Goal: Navigation & Orientation: Understand site structure

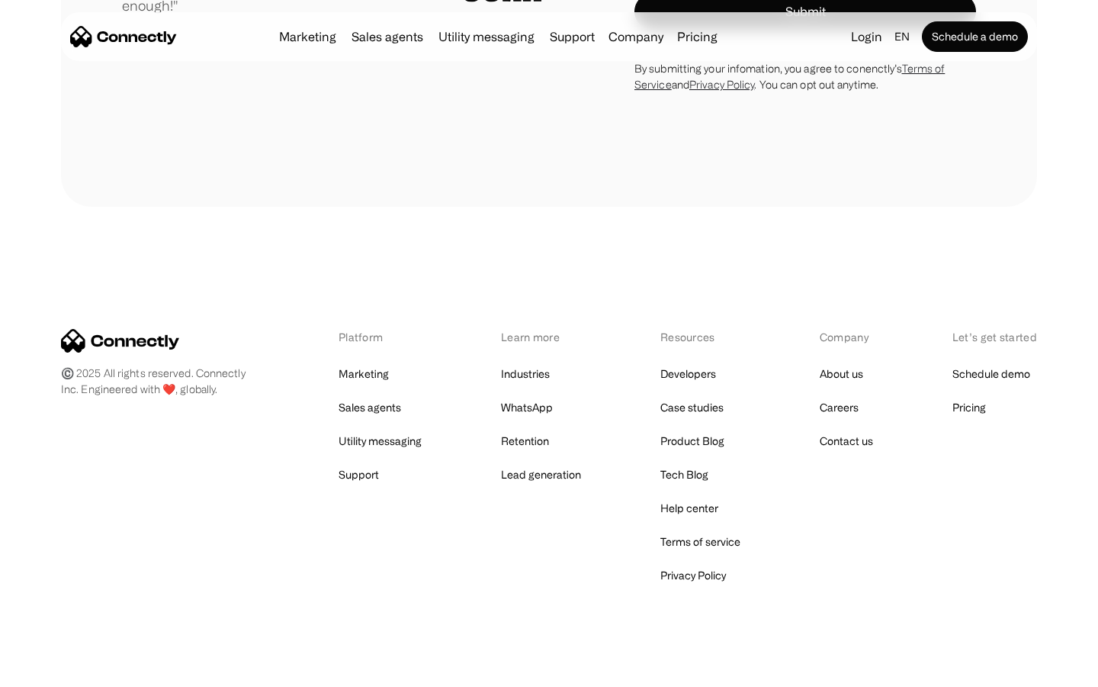
scroll to position [4321, 0]
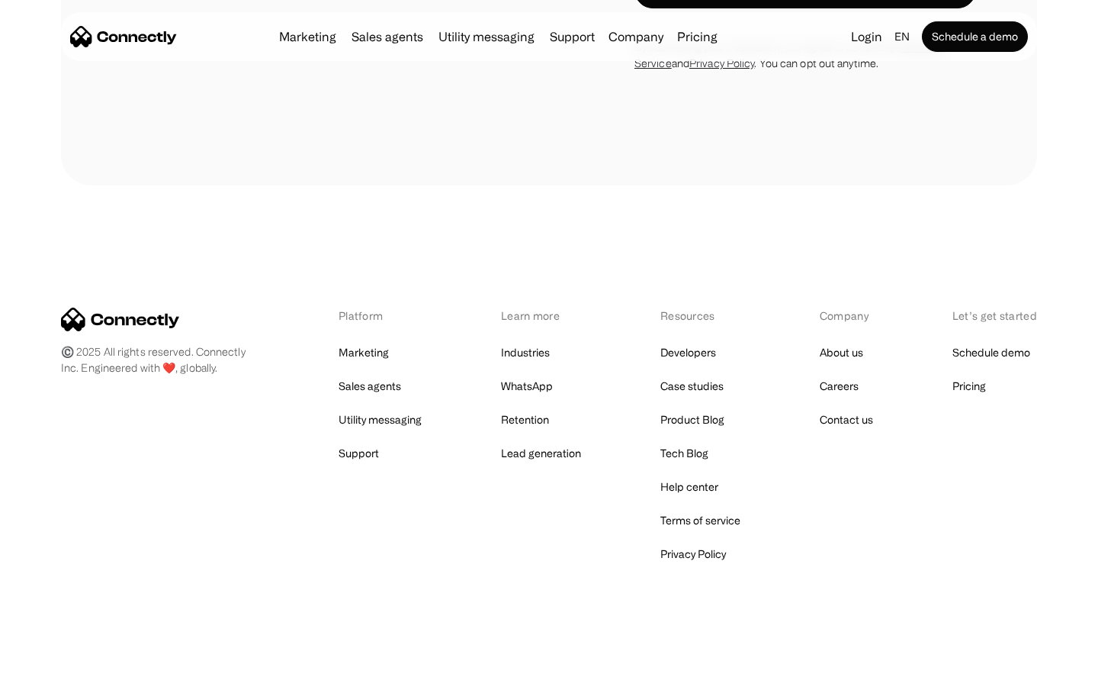
scroll to position [1288, 0]
